Goal: Information Seeking & Learning: Learn about a topic

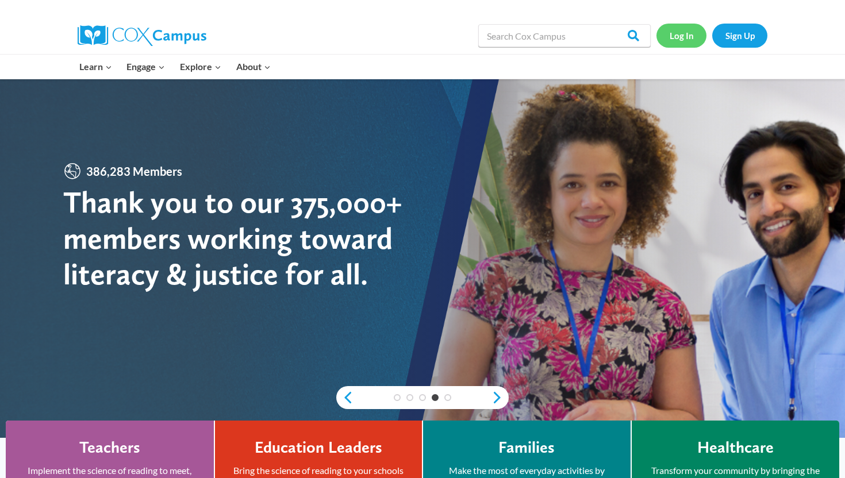
click at [686, 37] on link "Log In" at bounding box center [681, 36] width 50 height 24
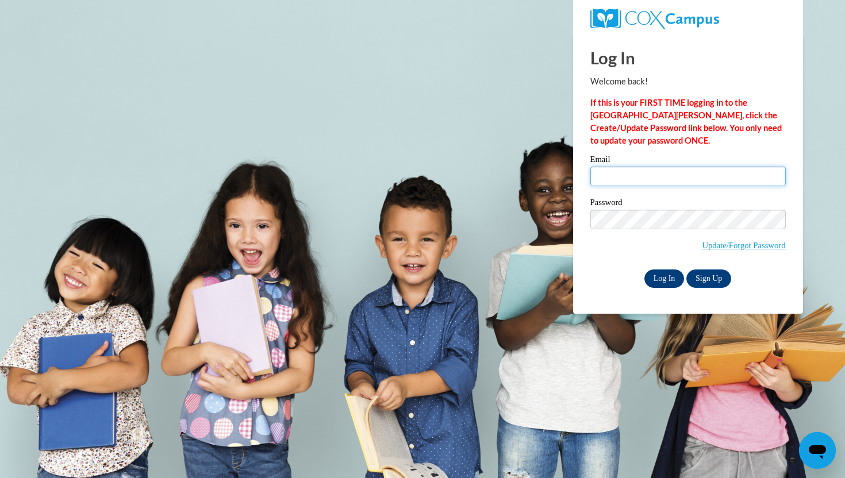
type input "sassmankali@gmail.com"
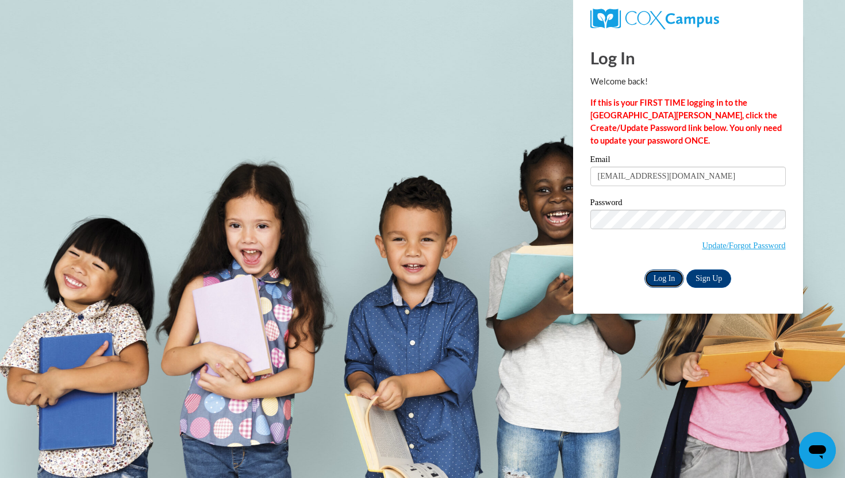
click at [667, 279] on input "Log In" at bounding box center [664, 279] width 40 height 18
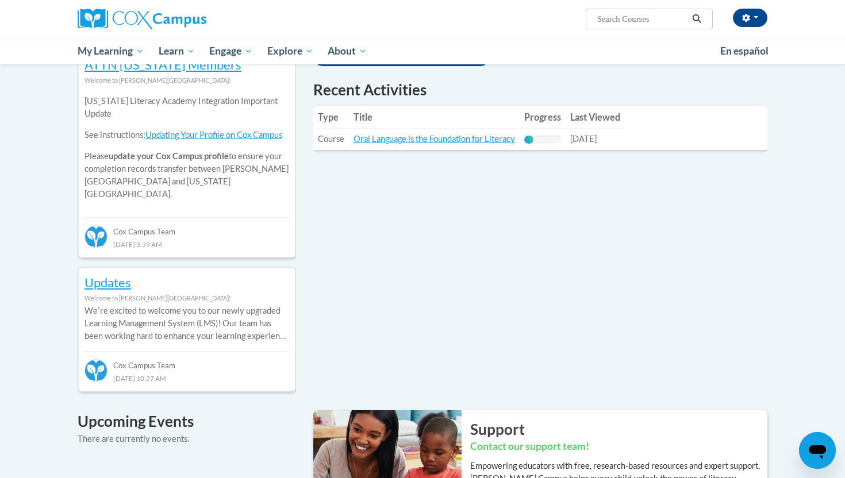
scroll to position [388, 0]
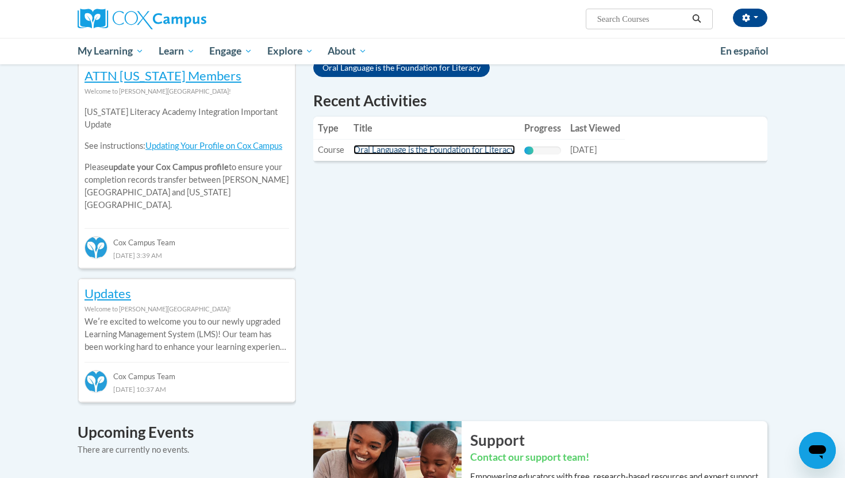
click at [496, 150] on link "Oral Language is the Foundation for Literacy" at bounding box center [433, 150] width 161 height 10
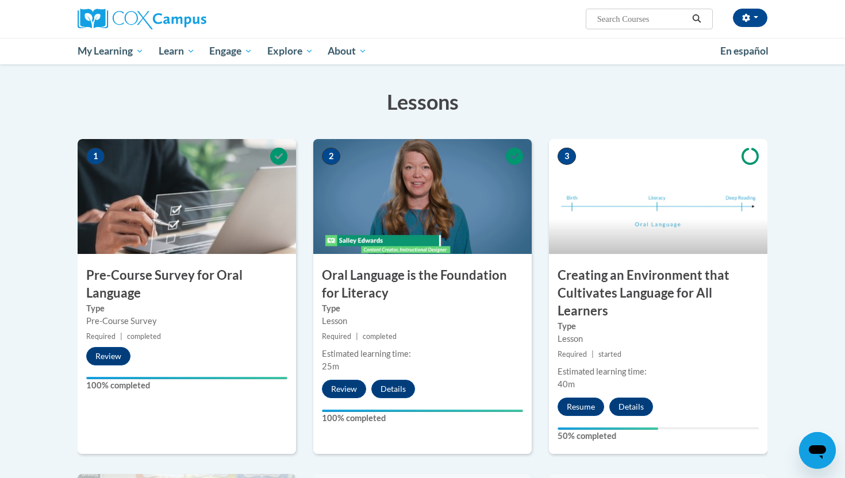
scroll to position [163, 0]
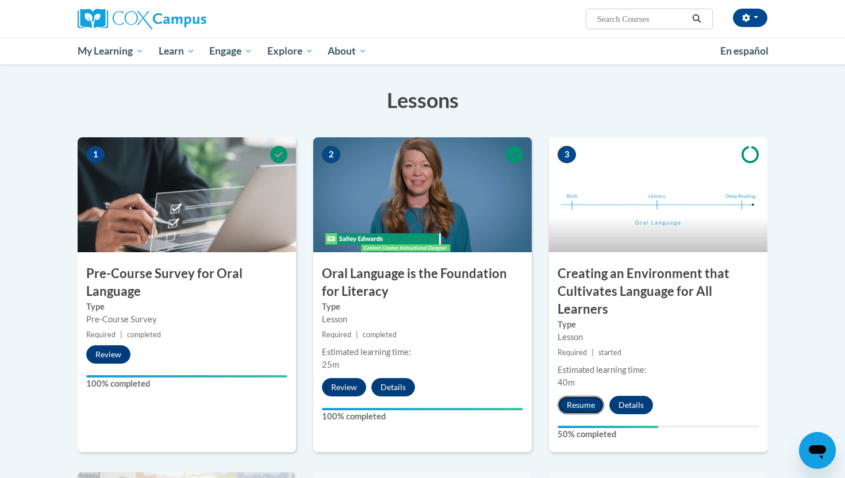
click at [592, 406] on button "Resume" at bounding box center [580, 405] width 47 height 18
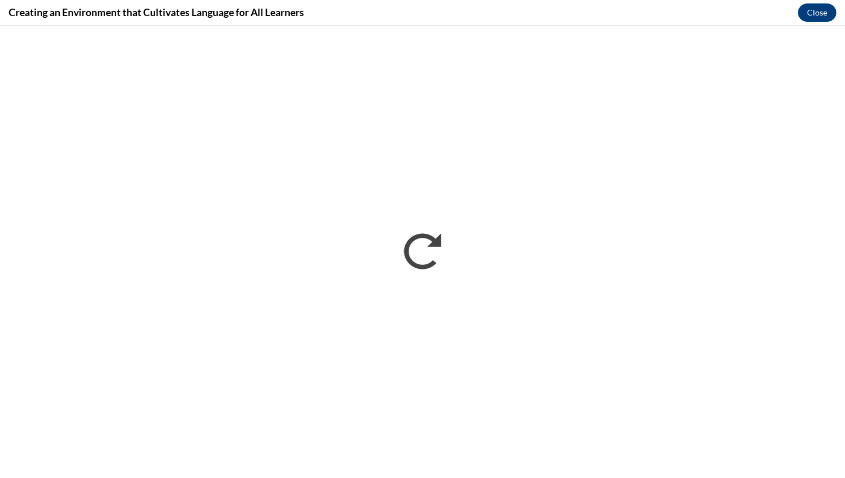
scroll to position [0, 0]
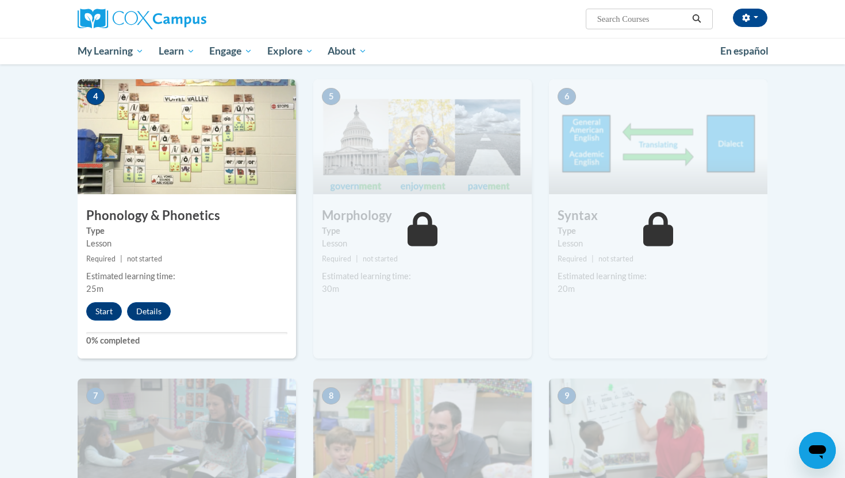
scroll to position [551, 0]
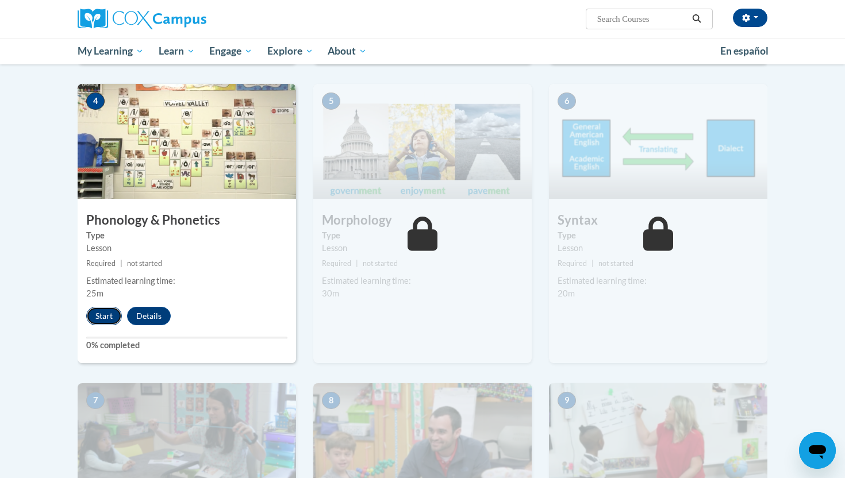
click at [104, 318] on button "Start" at bounding box center [104, 316] width 36 height 18
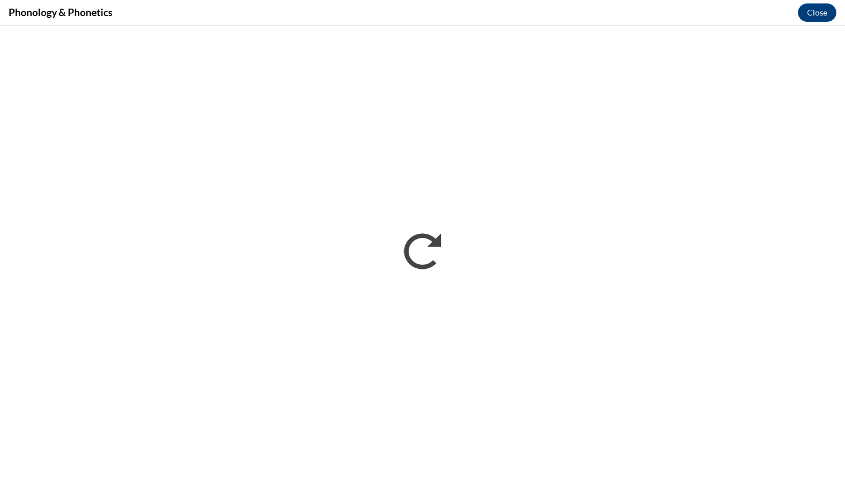
scroll to position [0, 0]
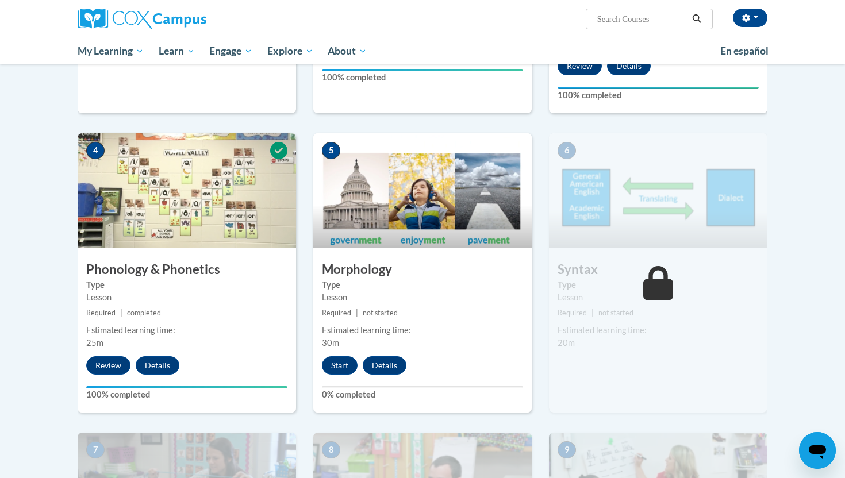
scroll to position [504, 0]
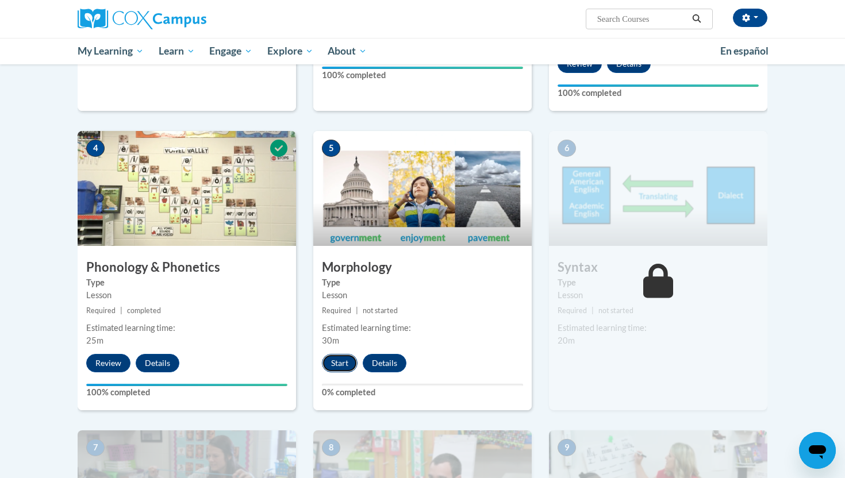
click at [343, 364] on button "Start" at bounding box center [340, 363] width 36 height 18
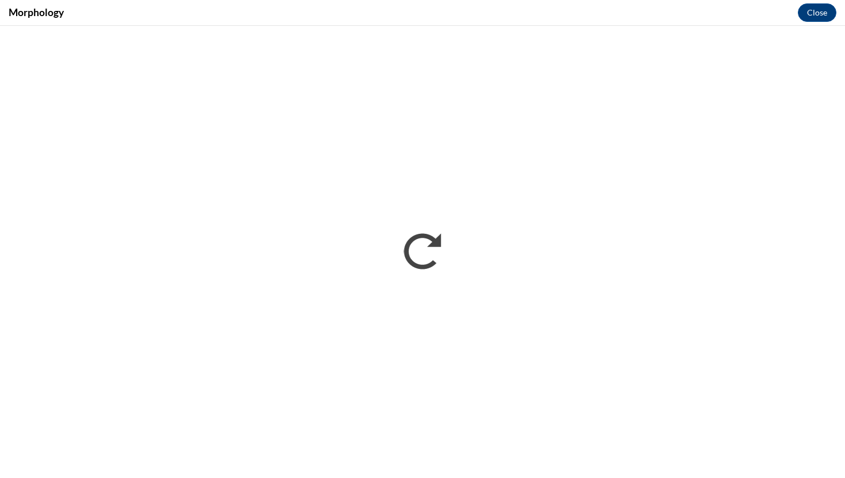
scroll to position [0, 0]
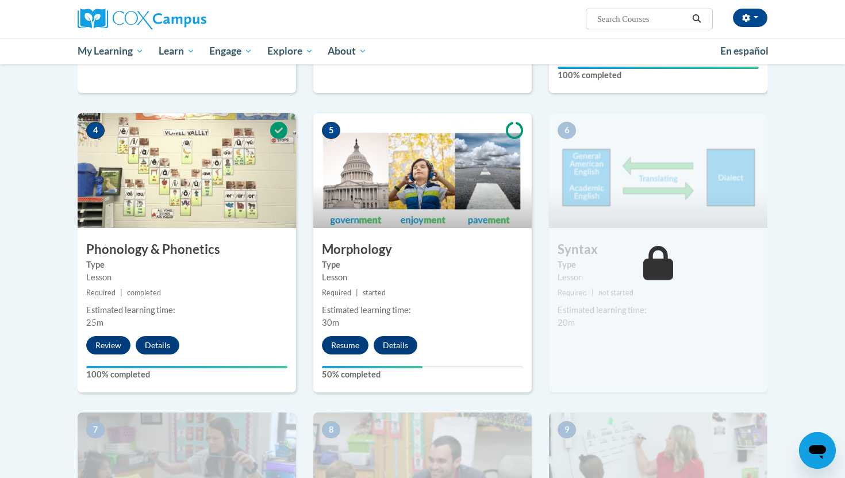
scroll to position [523, 0]
